Goal: Find specific page/section: Find specific page/section

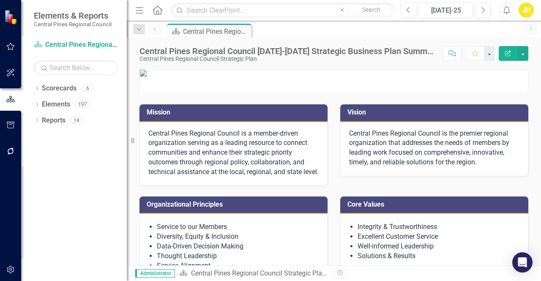
click at [33, 117] on div "Dropdown Scorecards 6 Dropdown Central Pines Regional Council Strategic Plan Co…" at bounding box center [74, 181] width 106 height 199
click at [40, 119] on icon "Dropdown" at bounding box center [37, 121] width 6 height 5
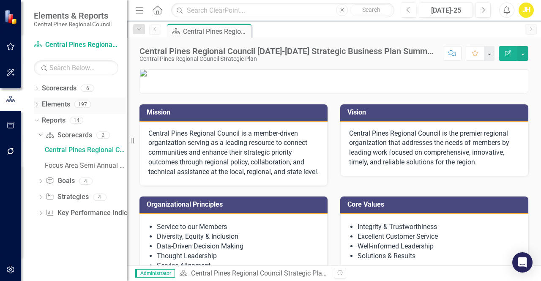
click at [40, 102] on div "Dropdown Elements 197" at bounding box center [80, 106] width 93 height 16
click at [35, 103] on icon "Dropdown" at bounding box center [37, 105] width 6 height 5
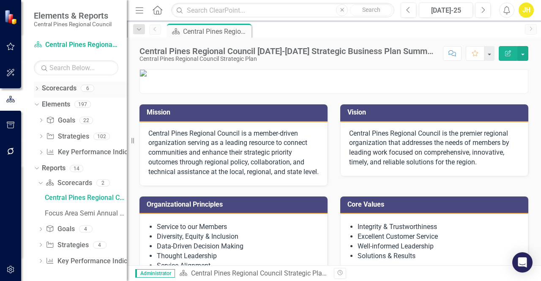
click at [39, 82] on div "Dropdown Scorecards 6" at bounding box center [80, 90] width 93 height 16
click at [39, 87] on icon "Dropdown" at bounding box center [37, 89] width 6 height 5
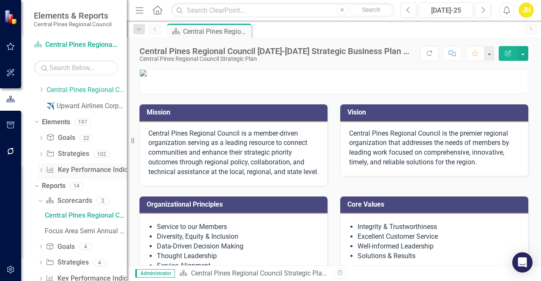
scroll to position [15, 0]
click at [84, 229] on div "Focus Area Semi Annual Updates" at bounding box center [86, 230] width 82 height 8
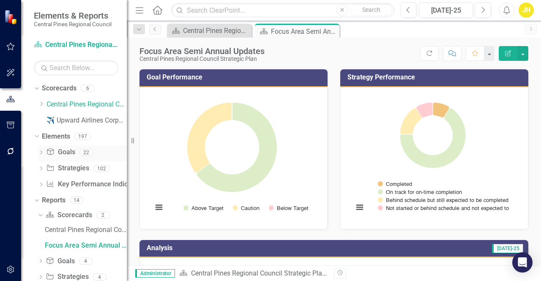
click at [68, 149] on link "Goal Goals" at bounding box center [60, 152] width 29 height 10
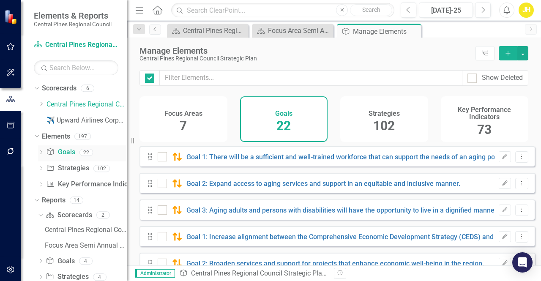
checkbox input "false"
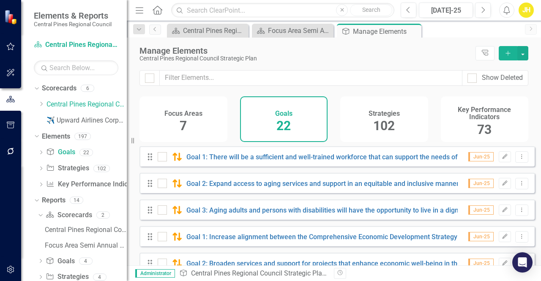
click at [191, 126] on div "Focus Areas 7" at bounding box center [183, 119] width 88 height 46
